Goal: Navigation & Orientation: Go to known website

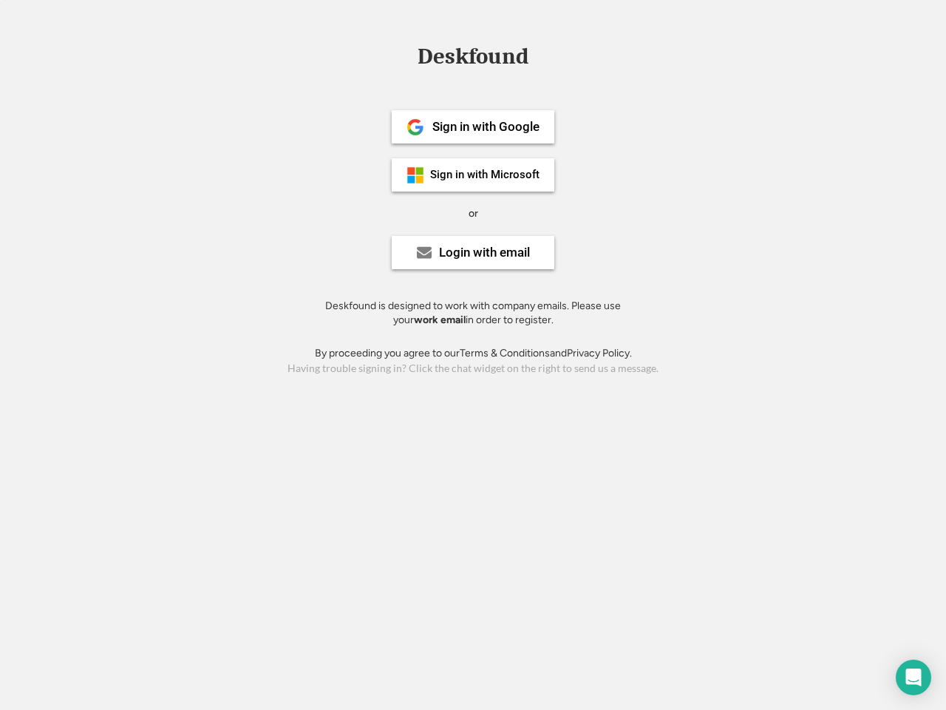
click at [473, 211] on div "or" at bounding box center [474, 213] width 10 height 15
click at [473, 59] on div "Deskfound" at bounding box center [473, 56] width 126 height 23
click at [404, 55] on div "Deskfound" at bounding box center [473, 59] width 946 height 28
click at [473, 59] on div "Deskfound" at bounding box center [473, 56] width 126 height 23
click at [473, 213] on div "or" at bounding box center [474, 213] width 10 height 15
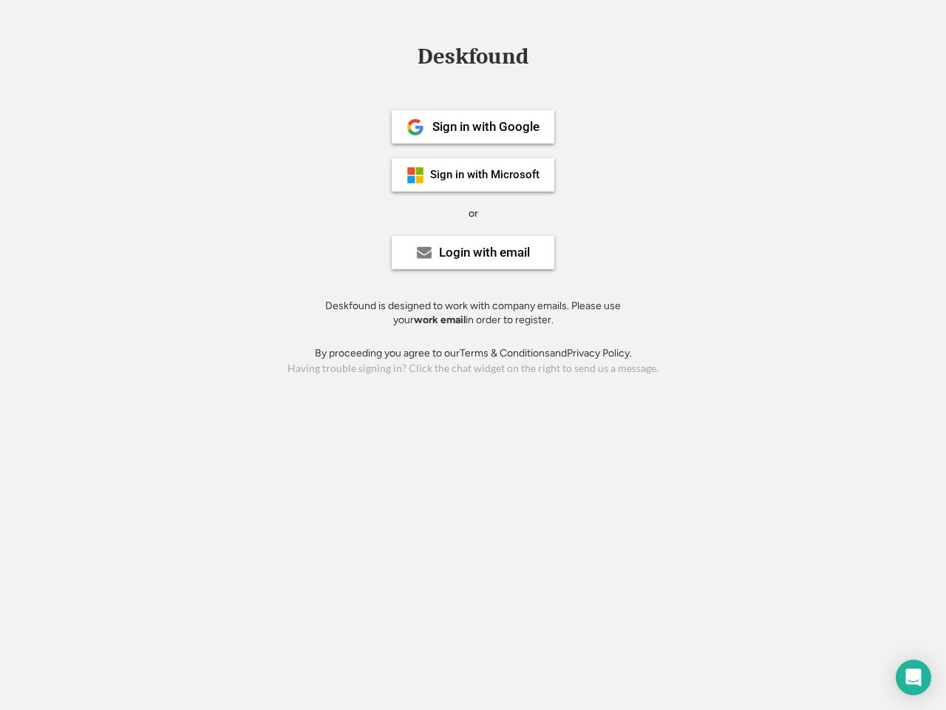
click at [473, 126] on div "Sign in with Google" at bounding box center [485, 126] width 107 height 13
click at [486, 126] on div "Sign in with Google" at bounding box center [485, 126] width 107 height 13
click at [415, 127] on img at bounding box center [416, 127] width 18 height 18
click at [473, 174] on div "Sign in with Microsoft" at bounding box center [484, 174] width 109 height 11
click at [486, 174] on div "Sign in with Microsoft" at bounding box center [484, 174] width 109 height 11
